Goal: Navigation & Orientation: Find specific page/section

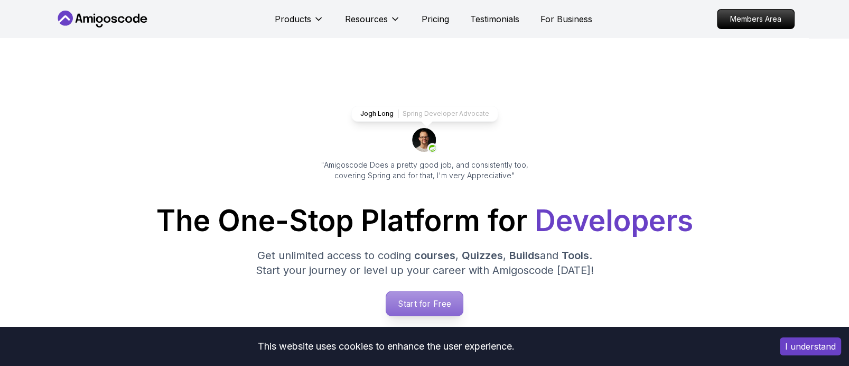
click at [425, 309] on p "Start for Free" at bounding box center [424, 303] width 77 height 24
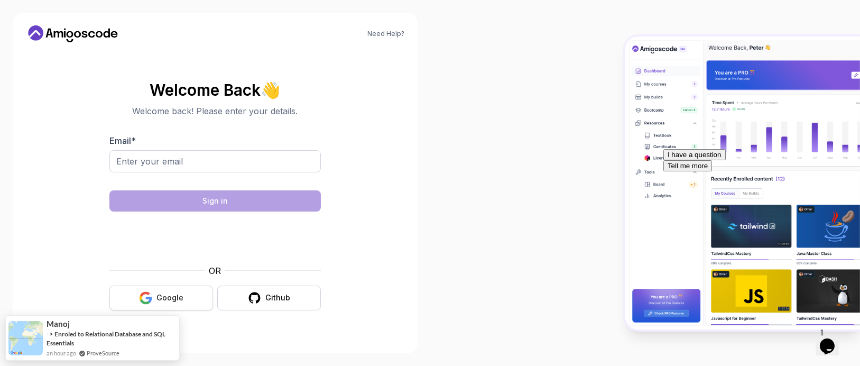
click at [166, 293] on div "Google" at bounding box center [169, 297] width 27 height 11
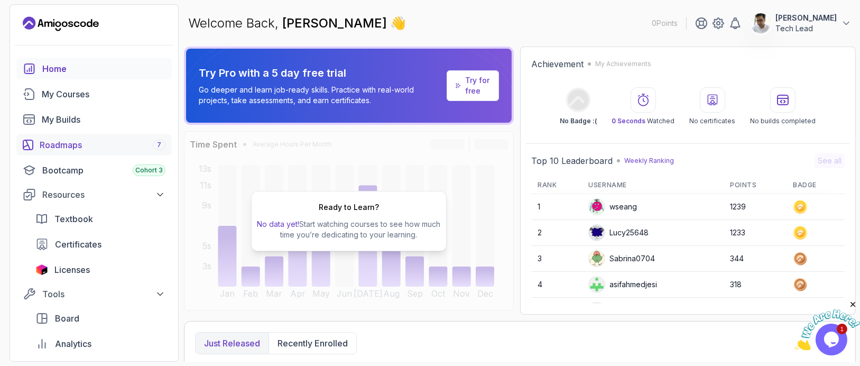
click at [88, 144] on div "Roadmaps 7" at bounding box center [103, 144] width 126 height 13
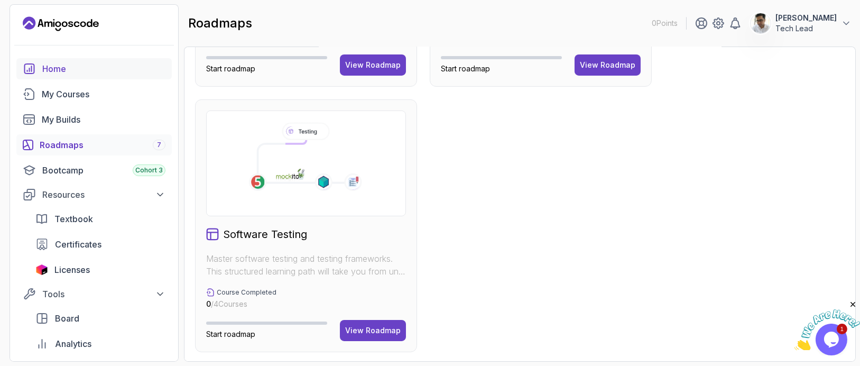
click at [97, 69] on div "Home" at bounding box center [103, 68] width 123 height 13
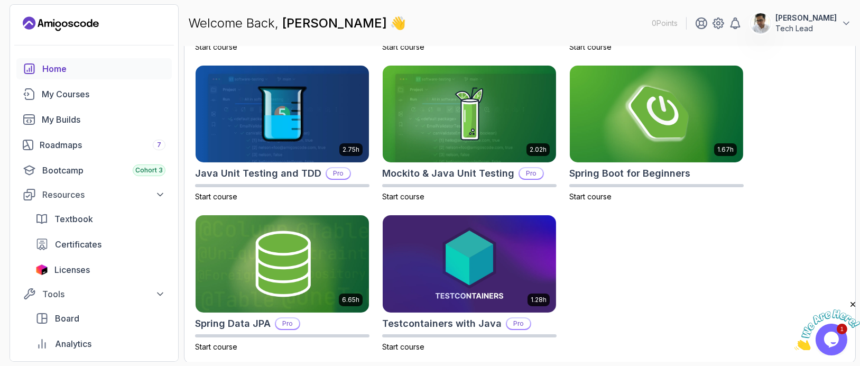
scroll to position [460, 0]
click at [94, 173] on div "Bootcamp Cohort 3" at bounding box center [103, 170] width 123 height 13
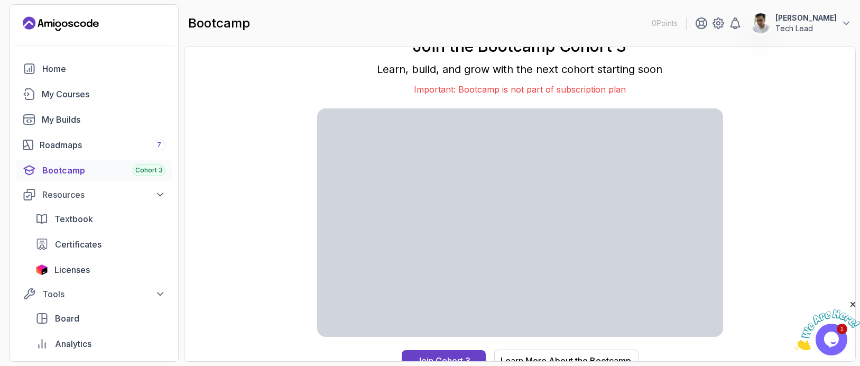
scroll to position [10, 0]
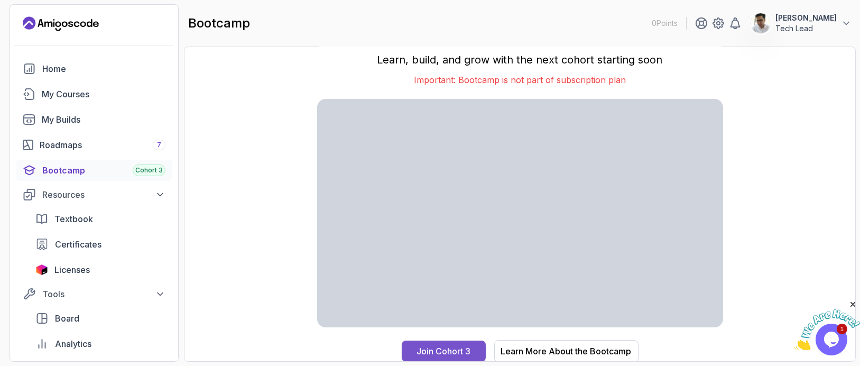
click at [464, 354] on div "Join Cohort 3" at bounding box center [443, 350] width 54 height 13
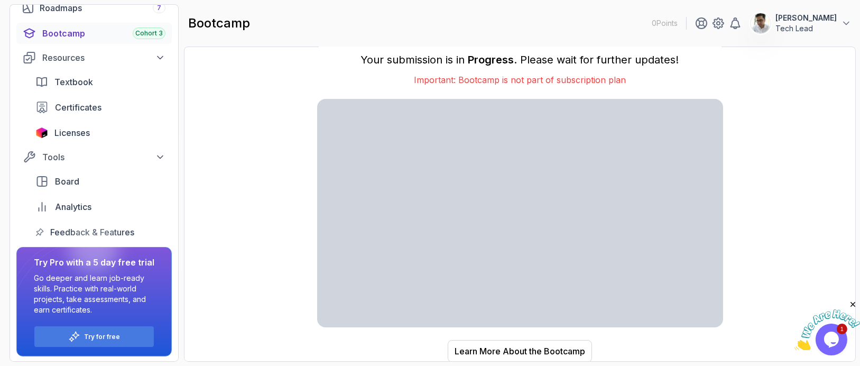
scroll to position [0, 0]
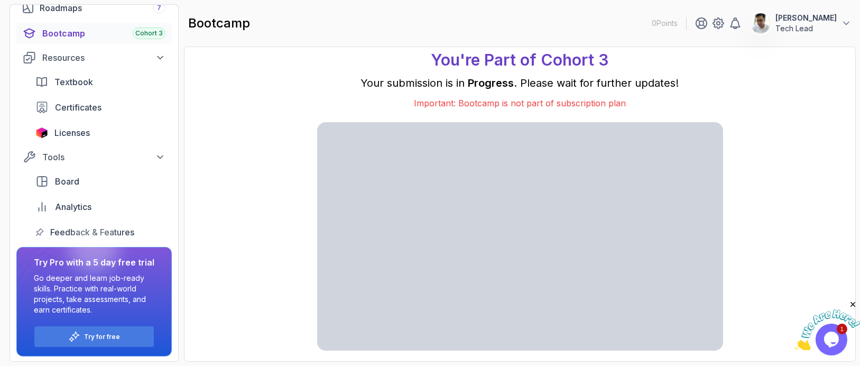
click at [565, 59] on h1 "You're Part of Cohort 3" at bounding box center [520, 59] width 178 height 19
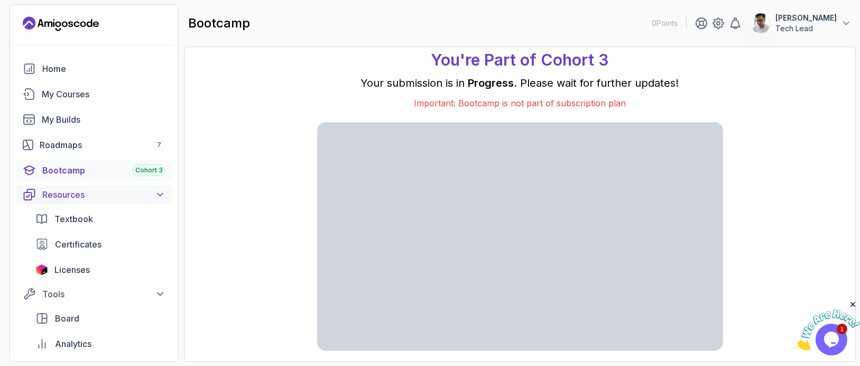
click at [116, 193] on div "Resources" at bounding box center [103, 194] width 123 height 13
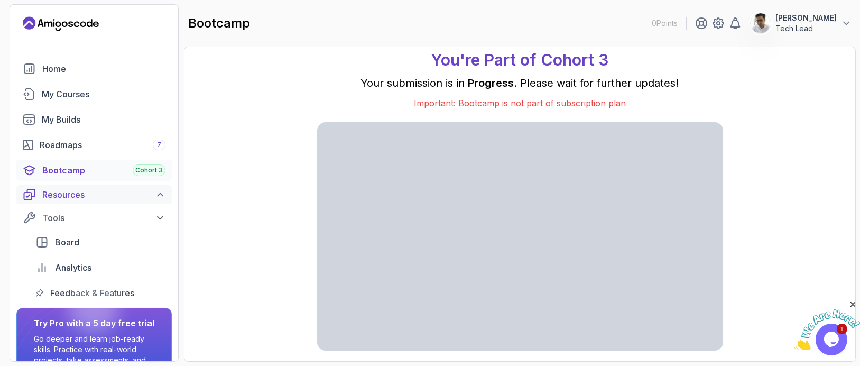
click at [116, 193] on div "Resources" at bounding box center [103, 194] width 123 height 13
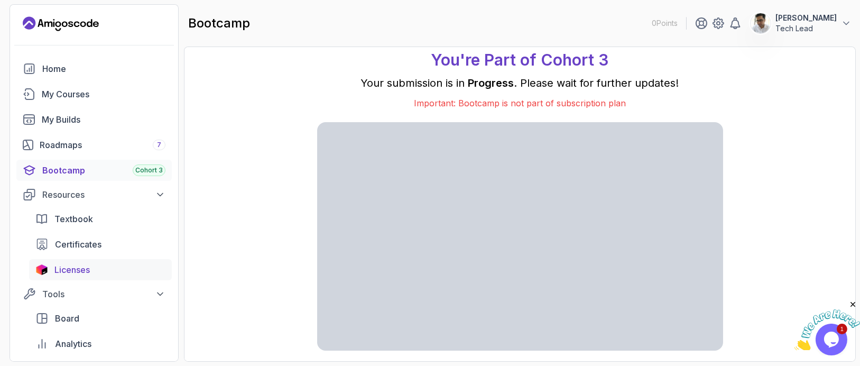
click at [83, 267] on span "Licenses" at bounding box center [71, 269] width 35 height 13
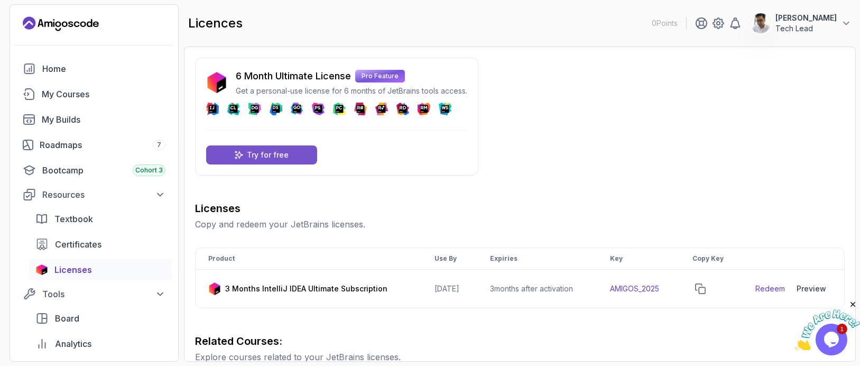
click at [291, 153] on div "Try for free" at bounding box center [261, 154] width 111 height 19
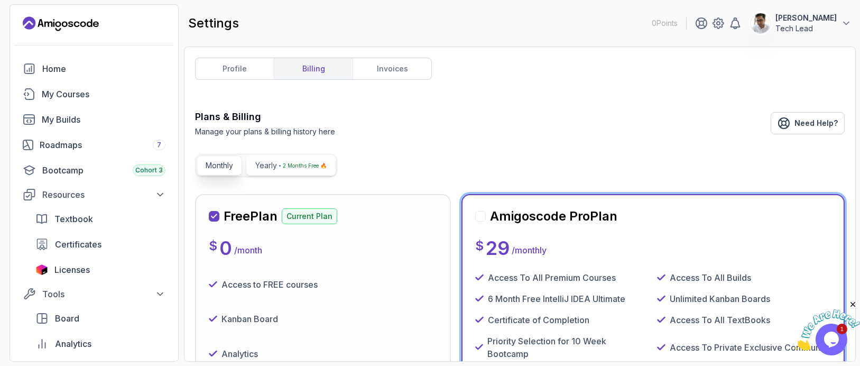
click at [299, 169] on p "2 Months Free 🔥" at bounding box center [305, 165] width 44 height 11
click at [399, 67] on link "invoices" at bounding box center [391, 68] width 79 height 21
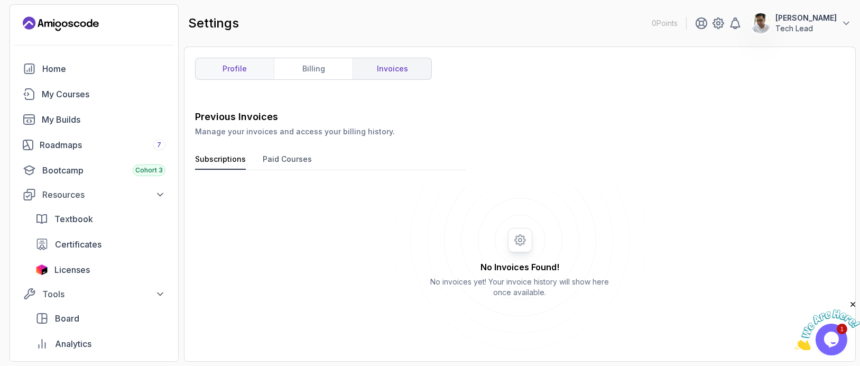
click at [236, 76] on link "profile" at bounding box center [234, 68] width 78 height 21
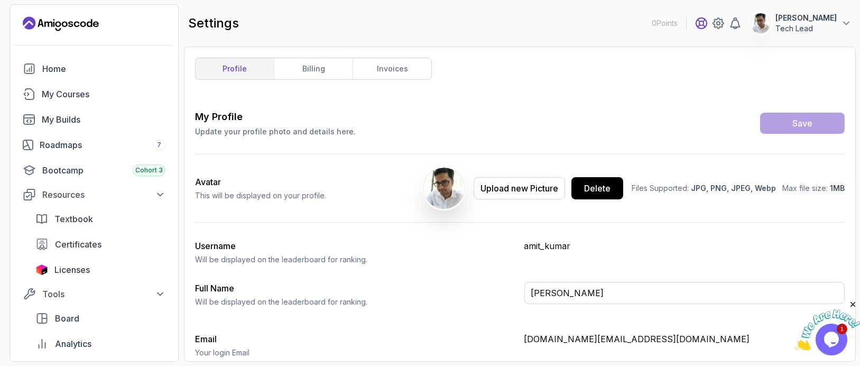
click at [707, 26] on icon at bounding box center [701, 23] width 13 height 13
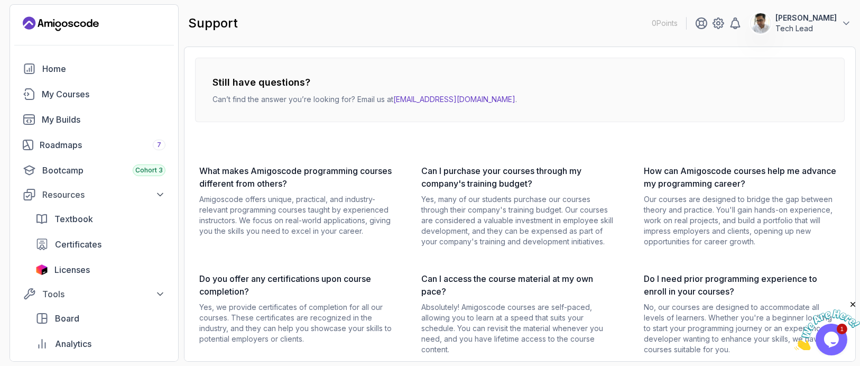
click at [819, 25] on p "Tech Lead" at bounding box center [805, 28] width 61 height 11
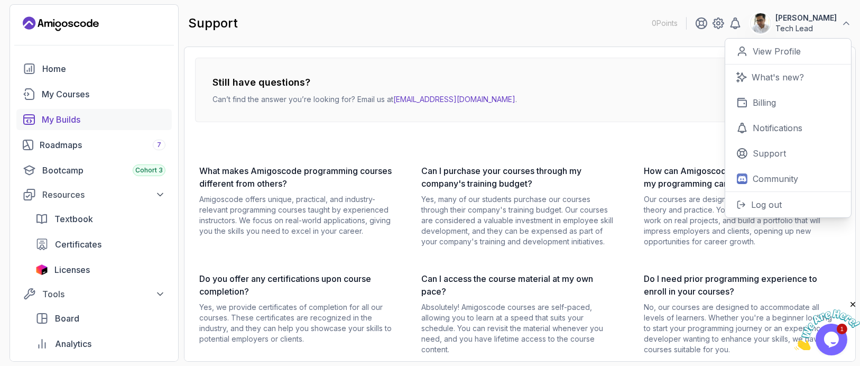
click at [71, 117] on div "My Builds" at bounding box center [104, 119] width 124 height 13
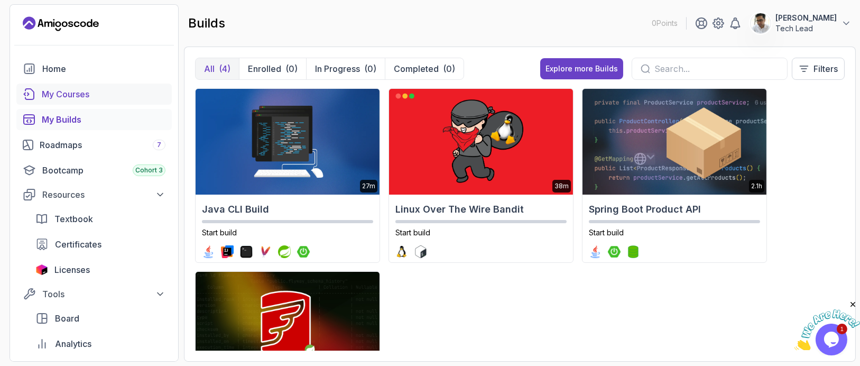
click at [89, 92] on div "My Courses" at bounding box center [104, 94] width 124 height 13
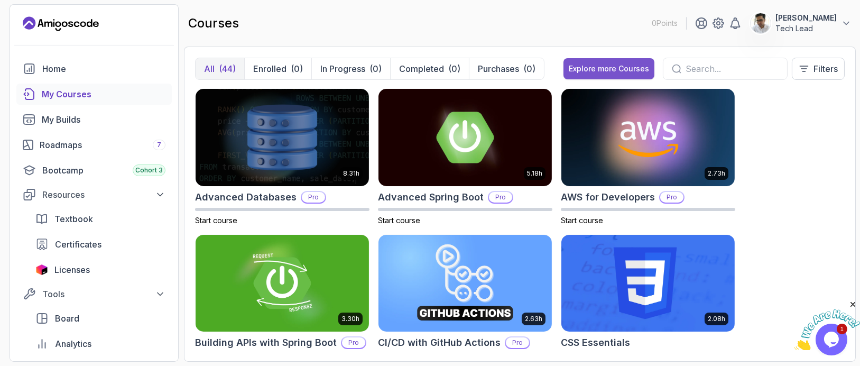
click at [607, 67] on div "Explore more Courses" at bounding box center [608, 68] width 80 height 11
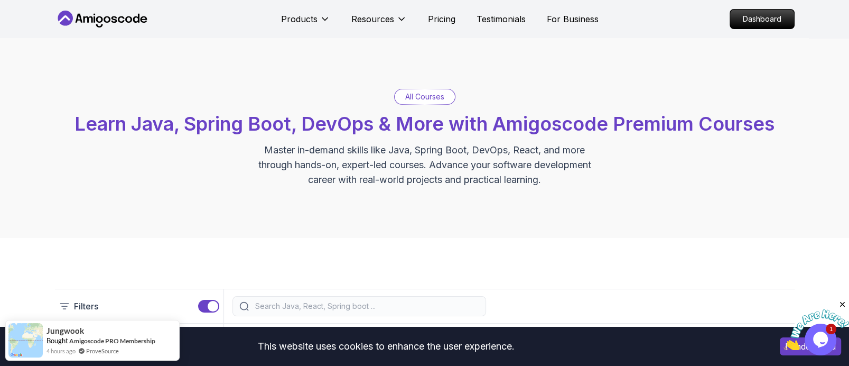
click at [428, 100] on p "All Courses" at bounding box center [424, 96] width 39 height 11
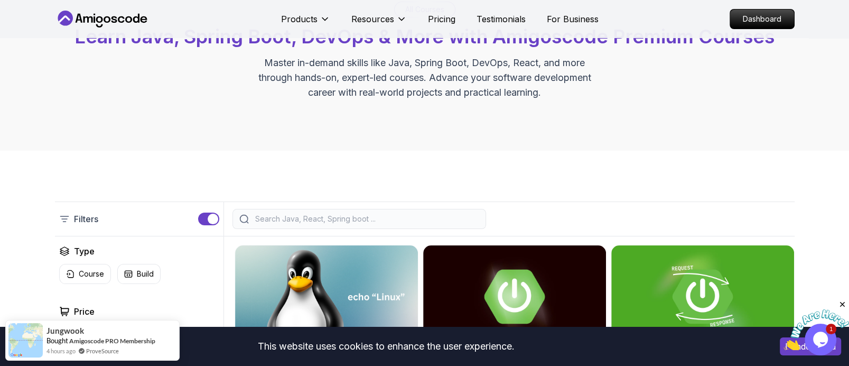
scroll to position [211, 0]
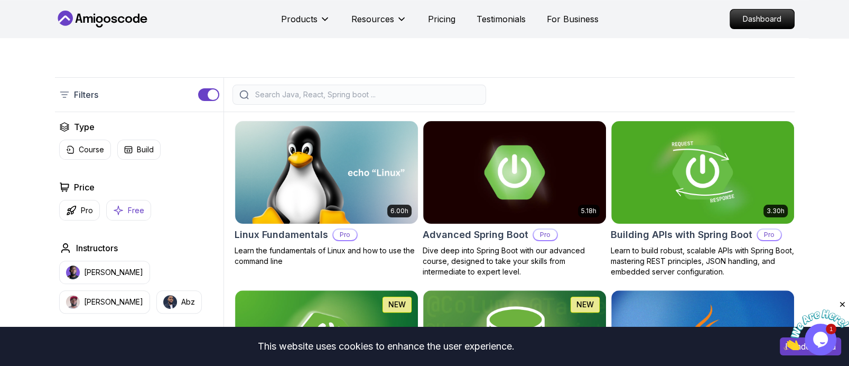
click at [130, 212] on p "Free" at bounding box center [136, 210] width 16 height 11
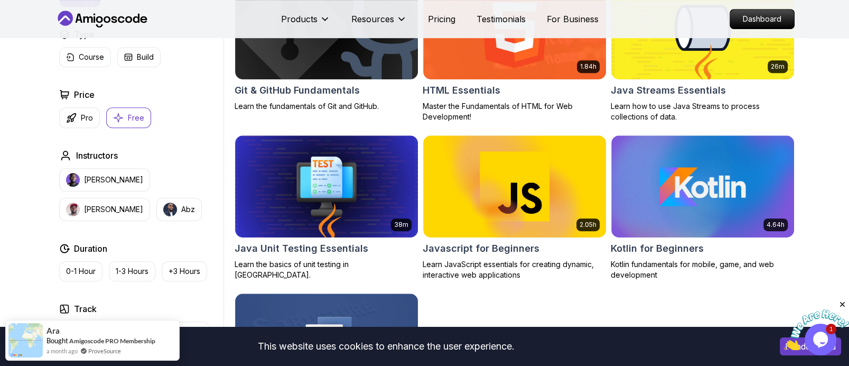
scroll to position [493, 0]
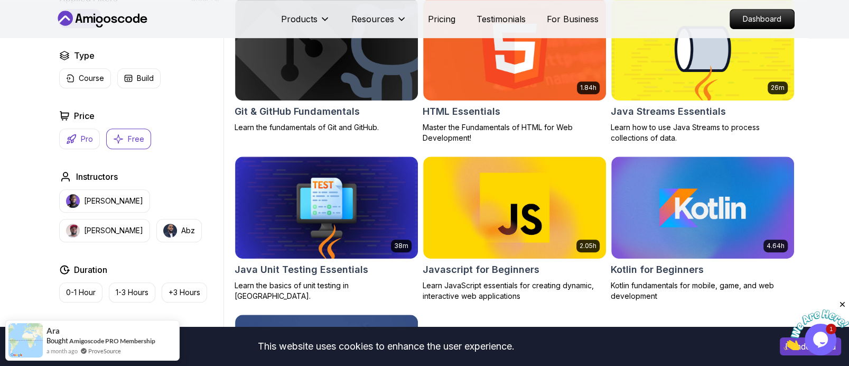
click at [81, 143] on p "Pro" at bounding box center [87, 139] width 12 height 11
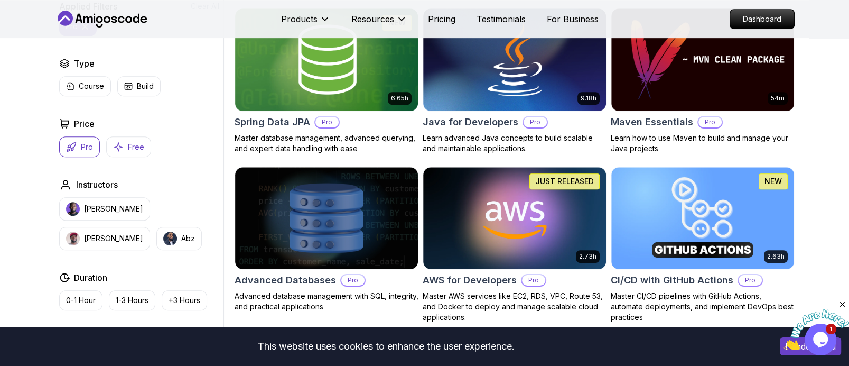
click at [132, 152] on button "Free" at bounding box center [128, 146] width 45 height 21
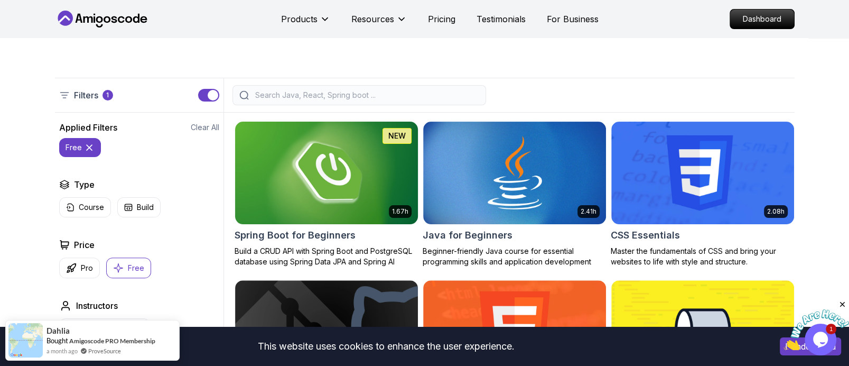
scroll to position [211, 0]
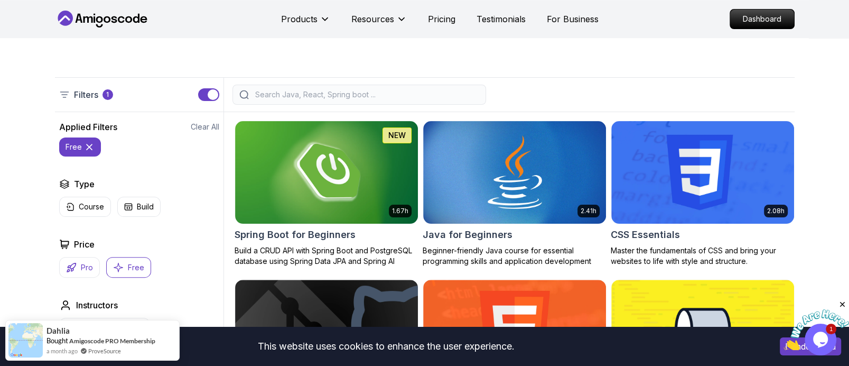
click at [74, 264] on icon "button" at bounding box center [71, 267] width 8 height 8
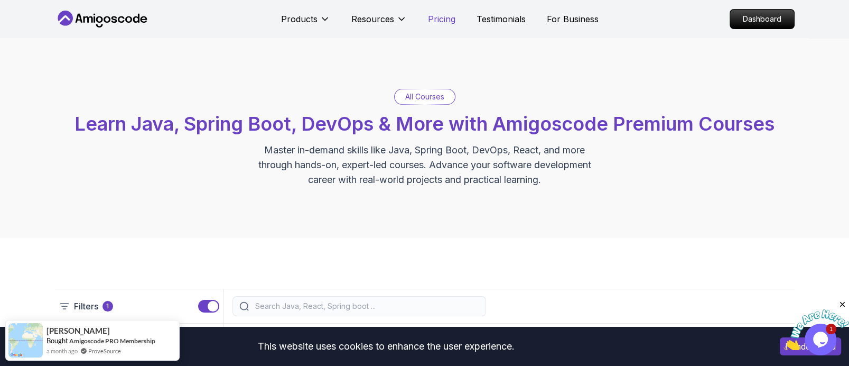
click at [443, 25] on p "Pricing" at bounding box center [441, 19] width 27 height 13
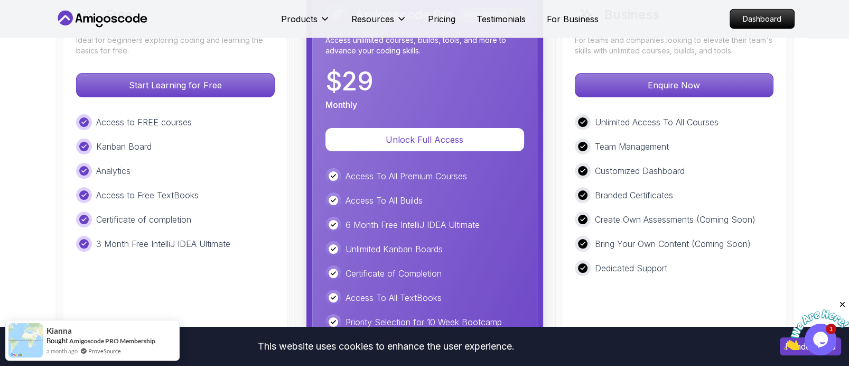
scroll to position [2541, 0]
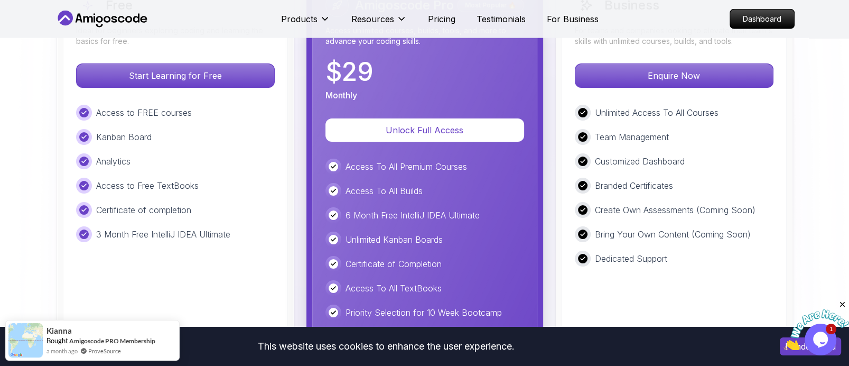
click at [273, 226] on div "3 Month Free IntelliJ IDEA Ultimate" at bounding box center [175, 234] width 199 height 16
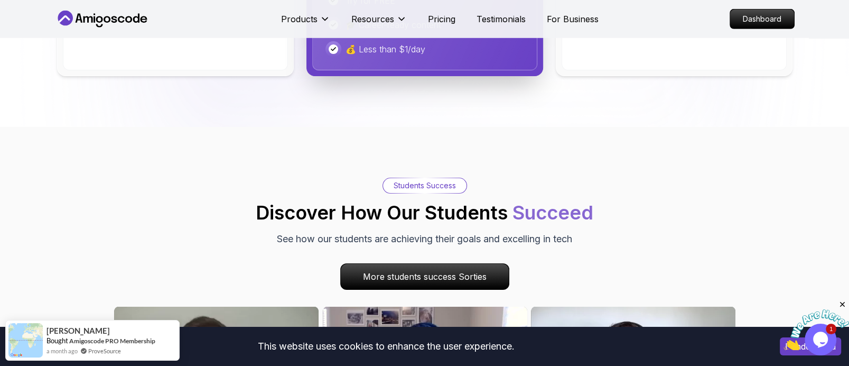
scroll to position [3034, 0]
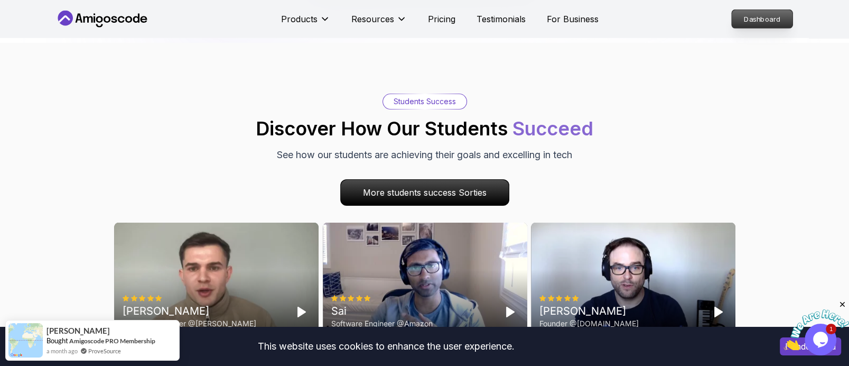
click at [741, 18] on p "Dashboard" at bounding box center [762, 19] width 61 height 18
